Goal: Information Seeking & Learning: Learn about a topic

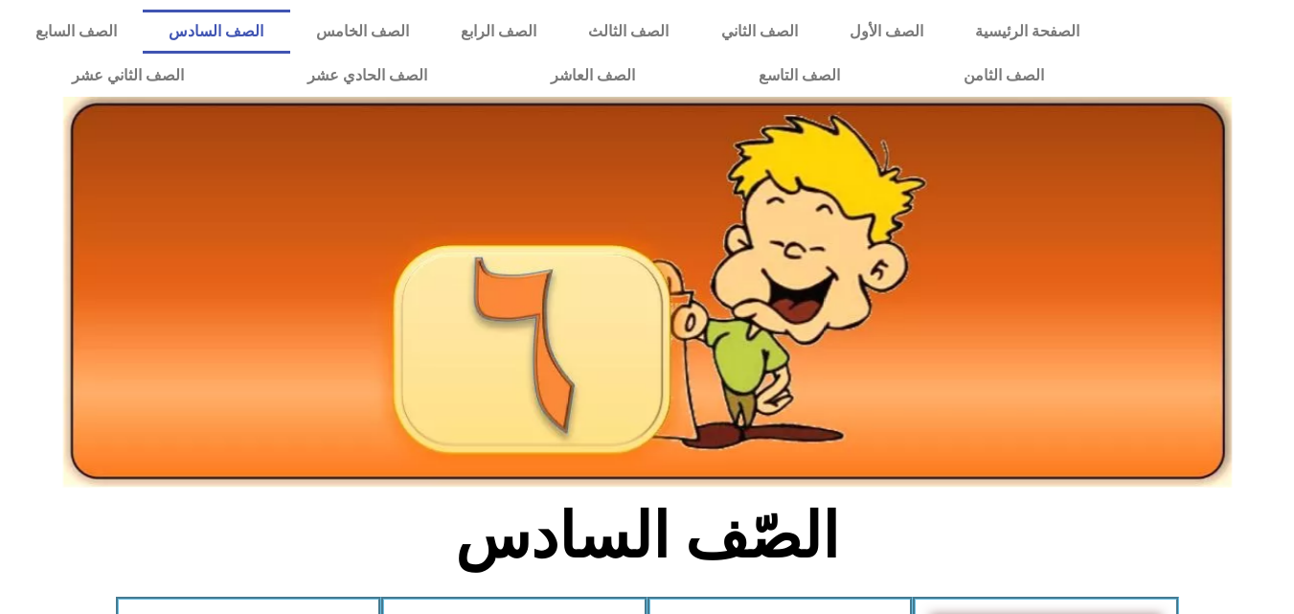
scroll to position [1094, 0]
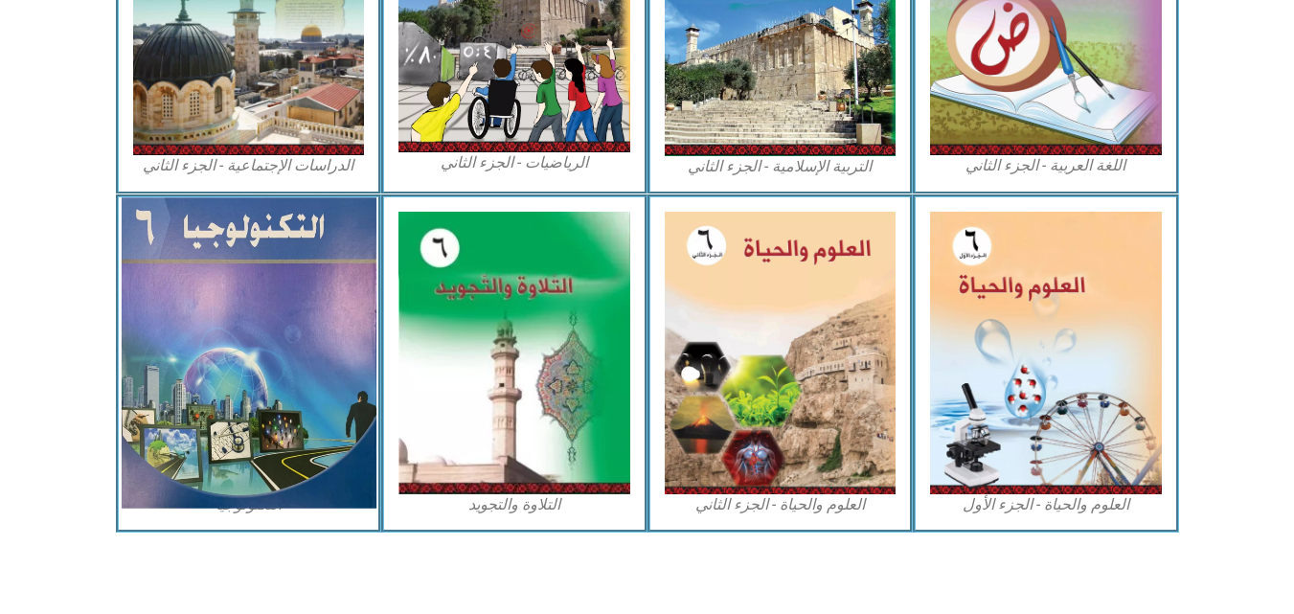
drag, startPoint x: 215, startPoint y: 334, endPoint x: 207, endPoint y: 306, distance: 29.1
drag, startPoint x: 207, startPoint y: 306, endPoint x: 297, endPoint y: 265, distance: 99.0
click at [297, 265] on img at bounding box center [248, 352] width 255 height 310
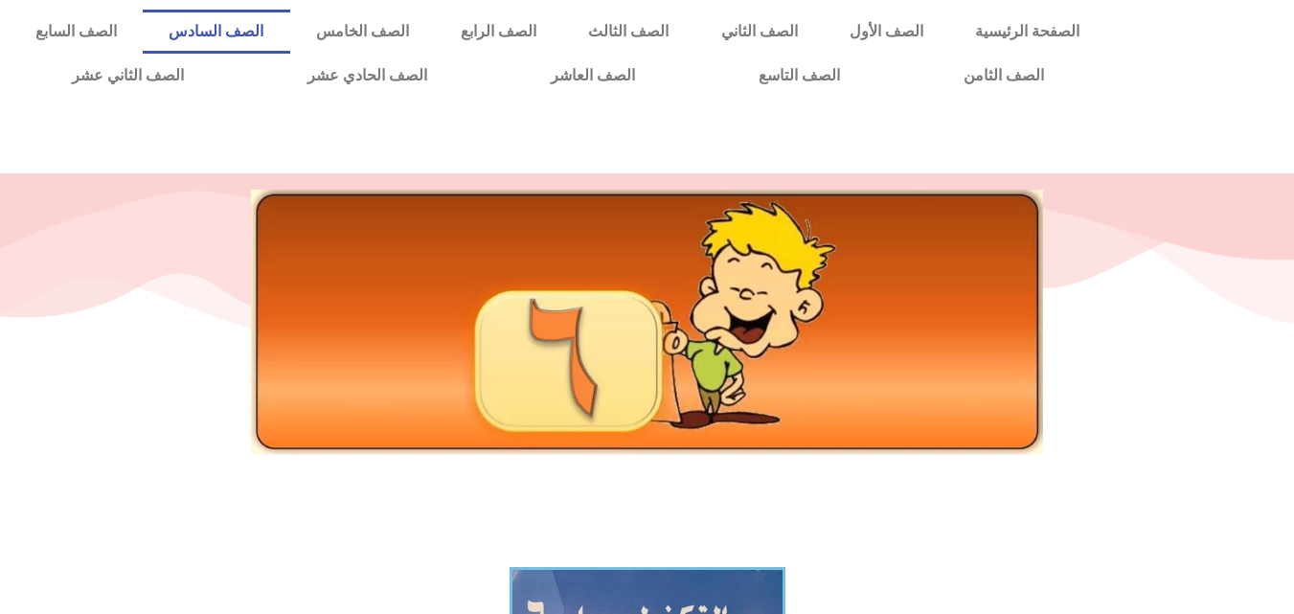
click at [289, 34] on link "الصف السادس" at bounding box center [216, 32] width 147 height 44
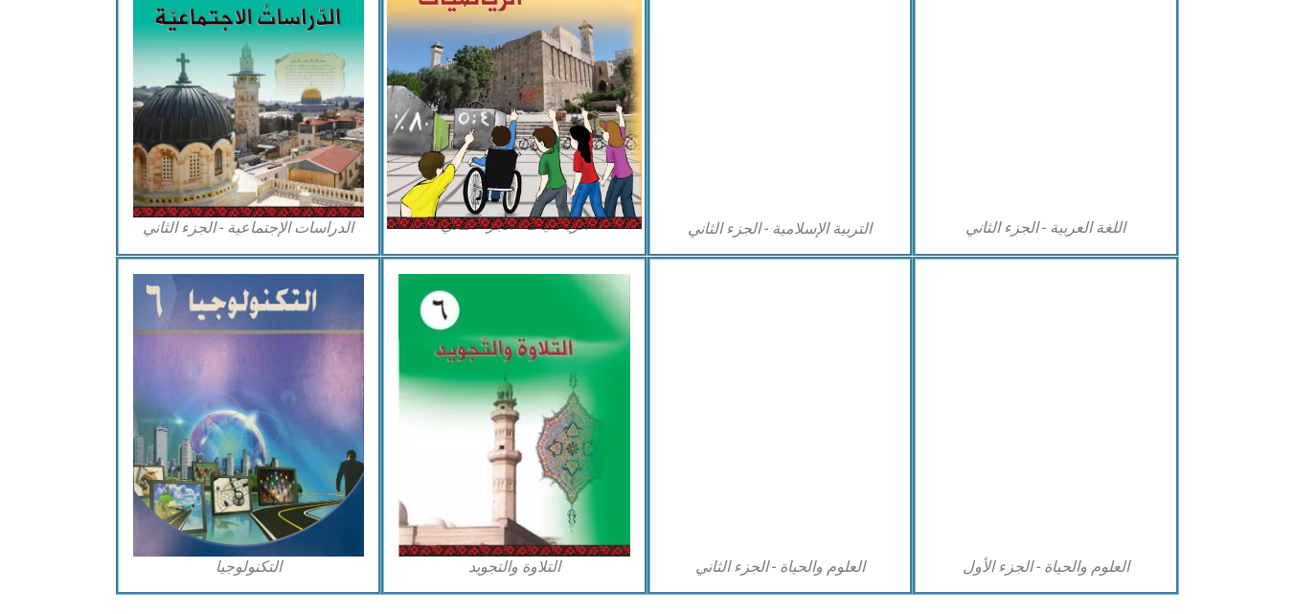
scroll to position [1034, 0]
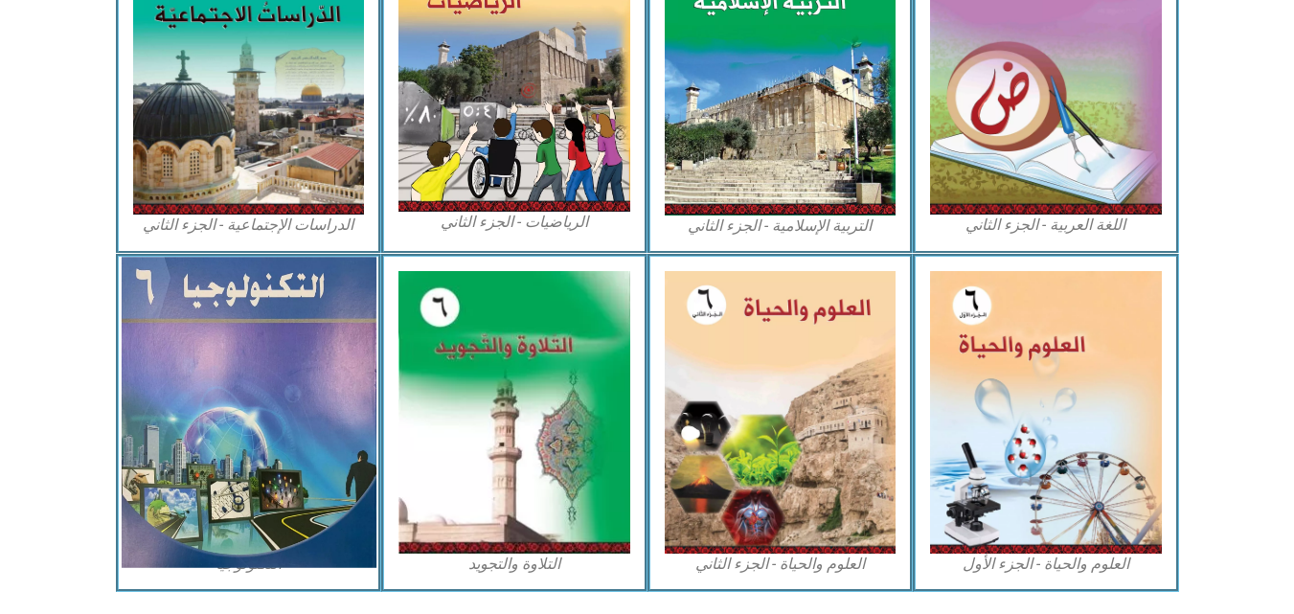
click at [195, 323] on img at bounding box center [248, 412] width 255 height 310
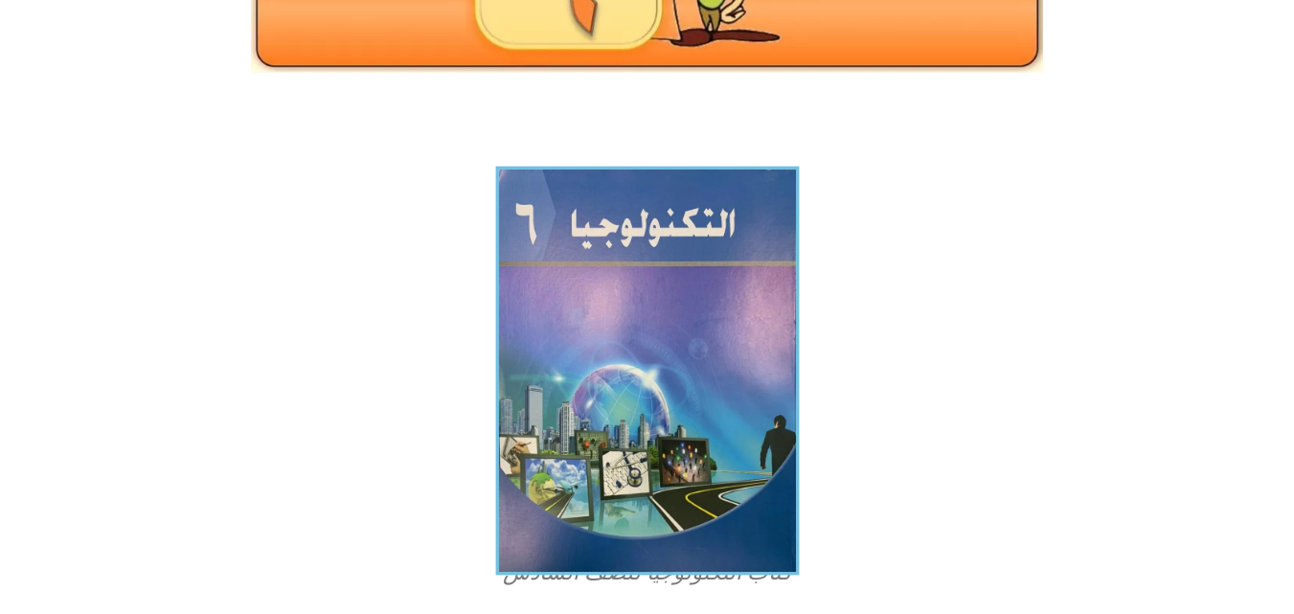
scroll to position [383, 0]
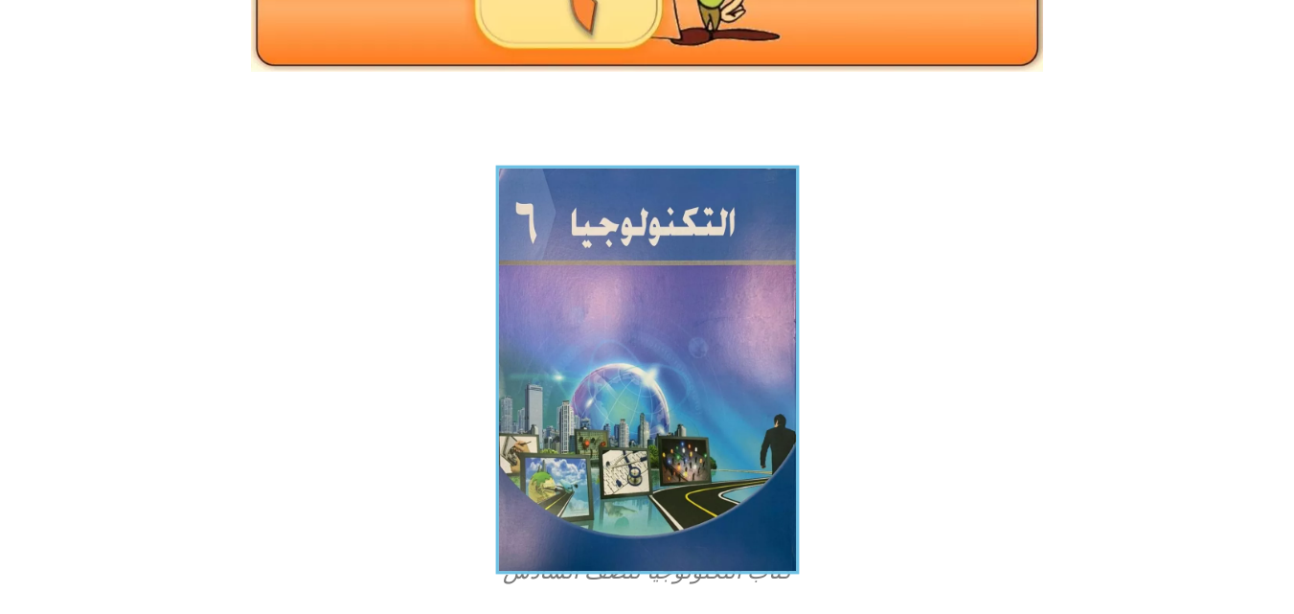
click at [578, 380] on img at bounding box center [647, 370] width 304 height 409
